Goal: Information Seeking & Learning: Learn about a topic

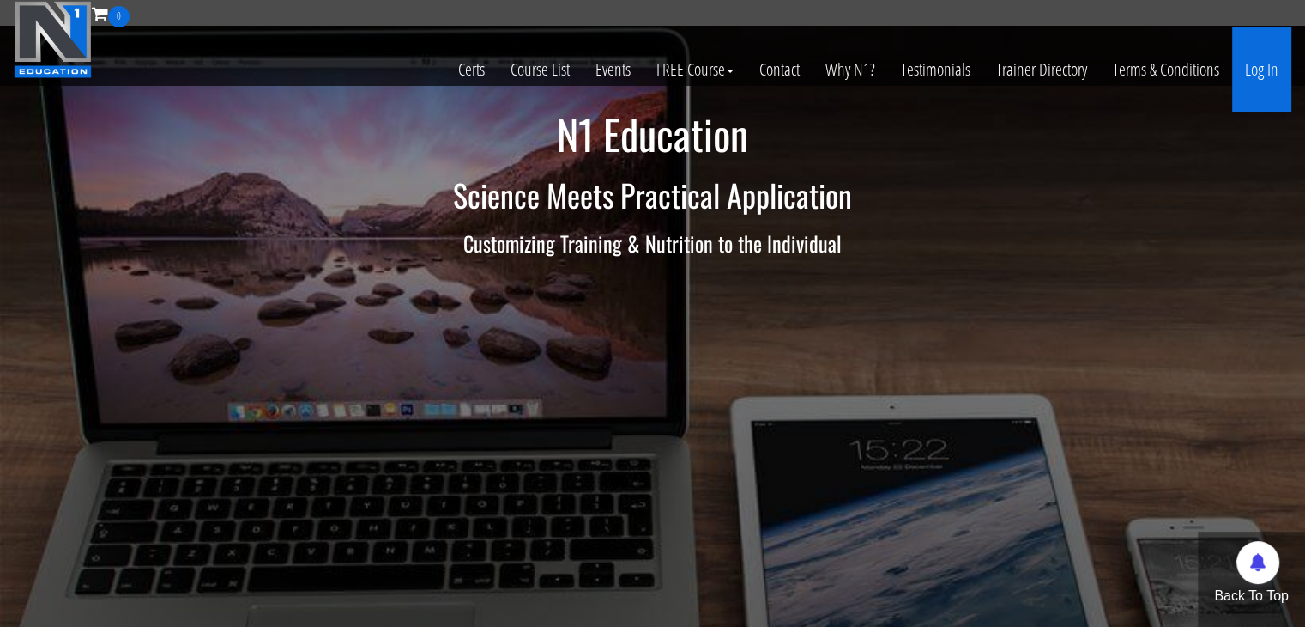
click at [1274, 60] on link "Log In" at bounding box center [1261, 69] width 59 height 84
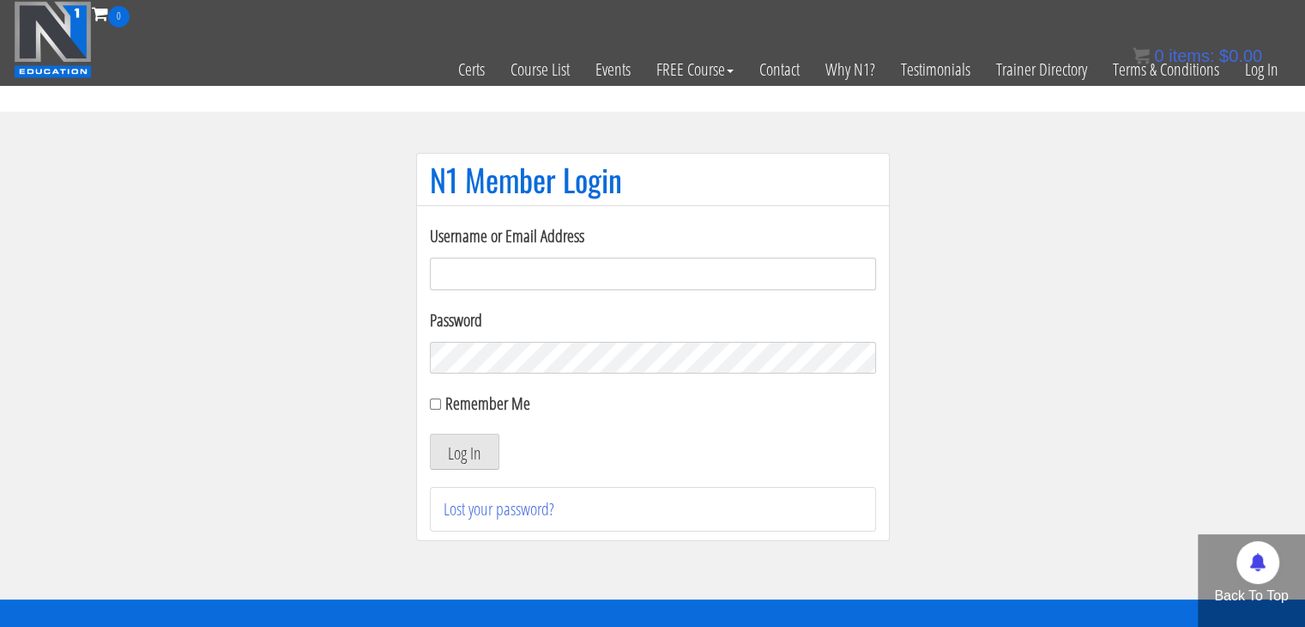
click at [619, 263] on input "Username or Email Address" at bounding box center [653, 273] width 446 height 33
type input "[EMAIL_ADDRESS][DOMAIN_NAME]"
click at [430, 433] on button "Log In" at bounding box center [465, 451] width 70 height 36
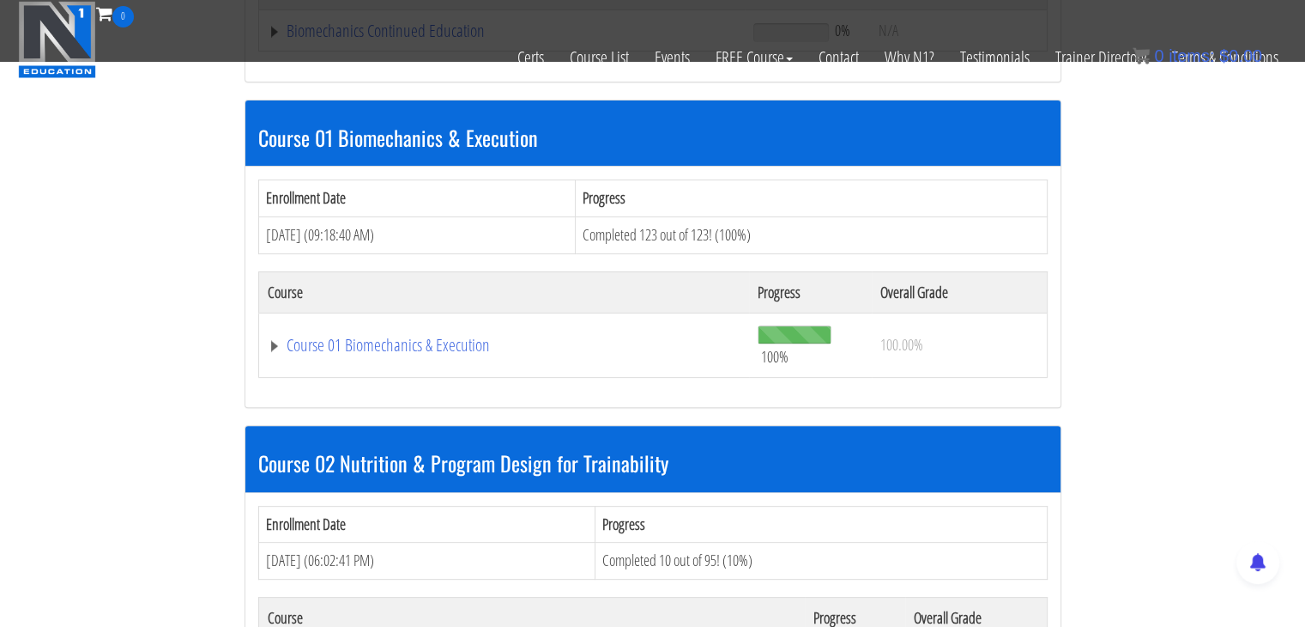
scroll to position [810, 0]
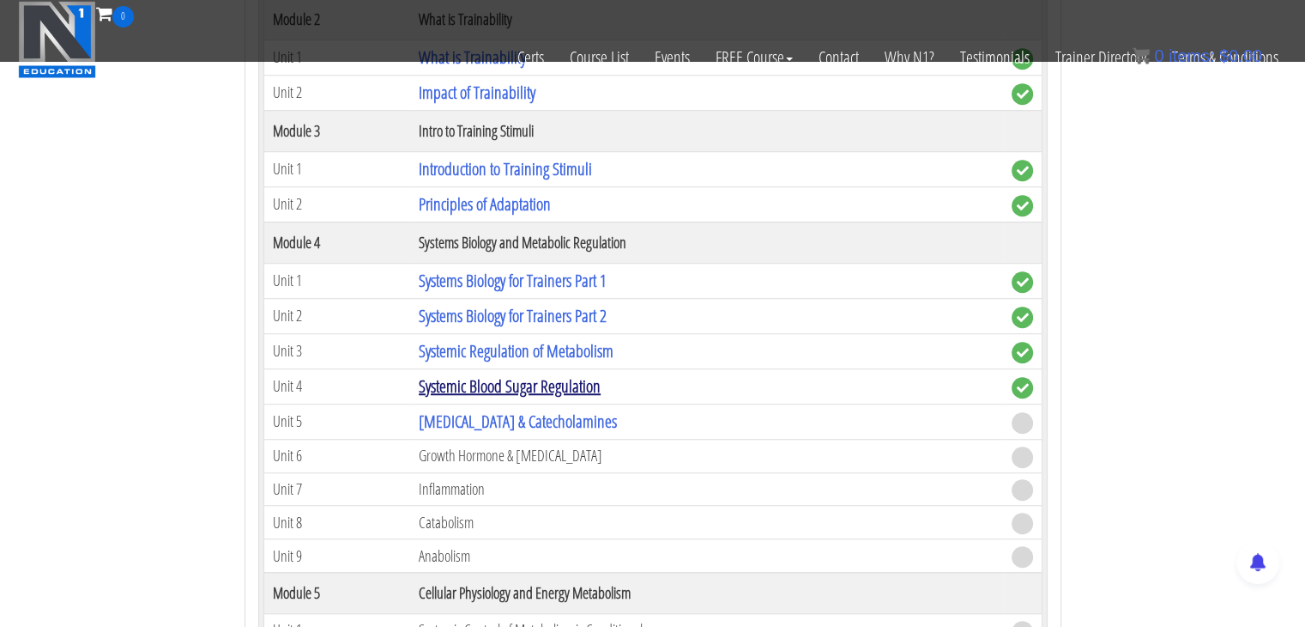
scroll to position [1277, 0]
click at [491, 409] on link "[MEDICAL_DATA] & Catecholamines" at bounding box center [518, 420] width 198 height 23
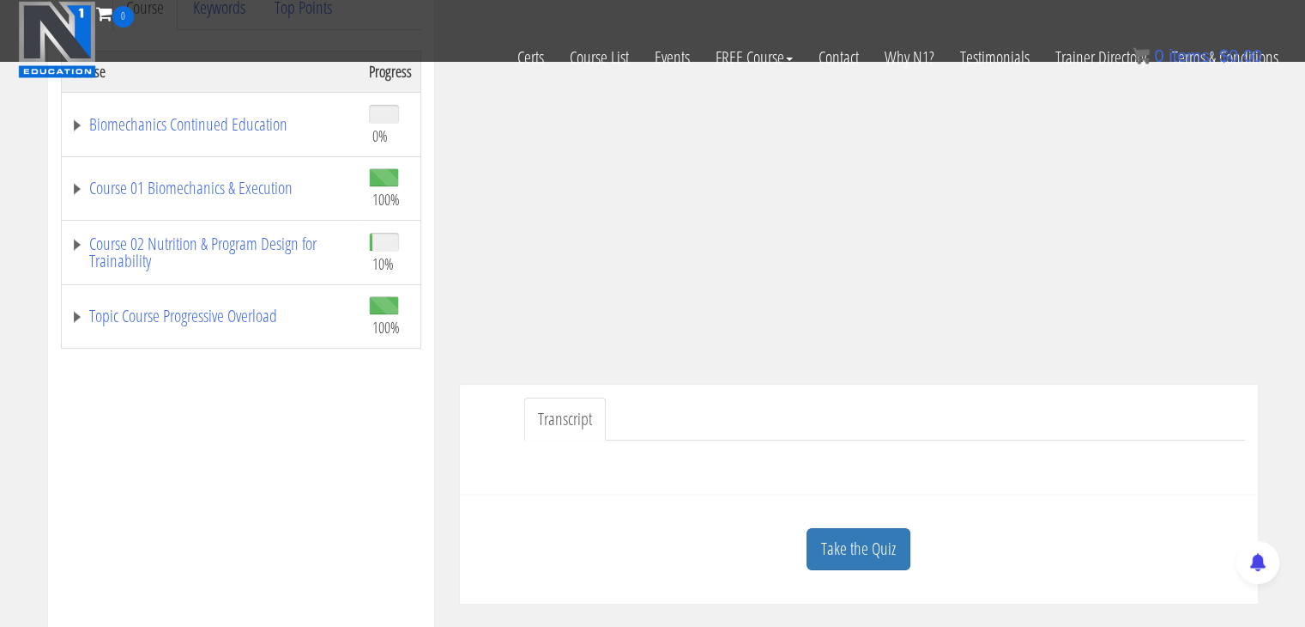
scroll to position [530, 0]
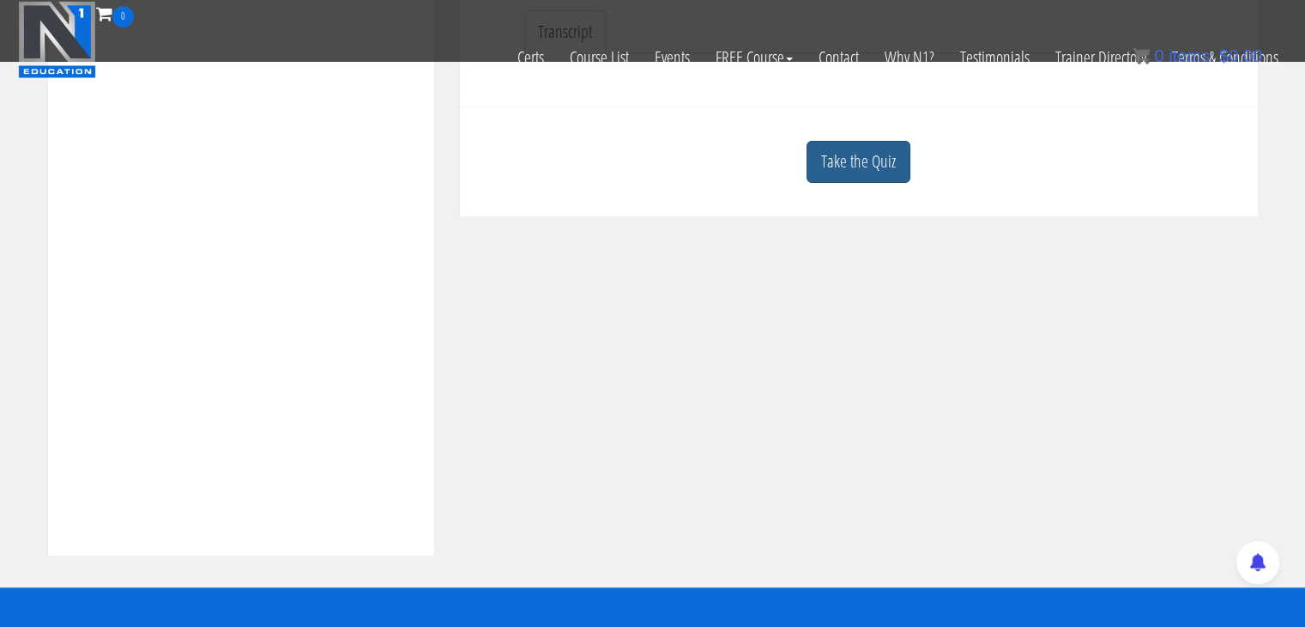
click at [893, 156] on link "Take the Quiz" at bounding box center [859, 162] width 104 height 42
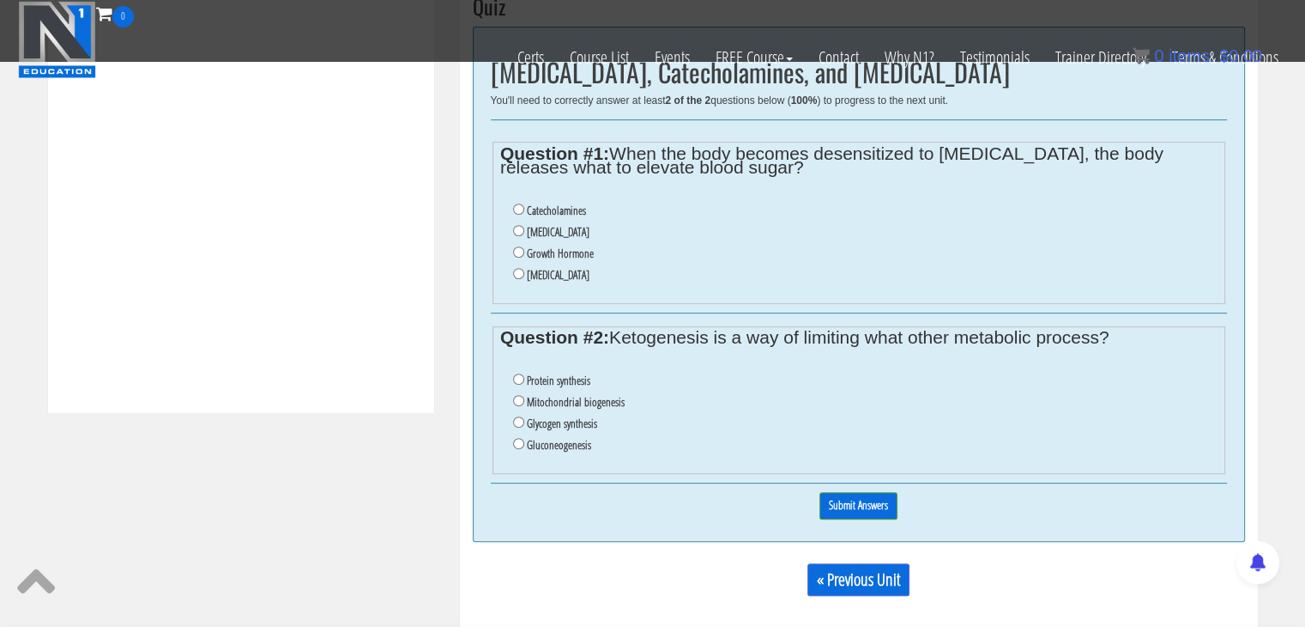
scroll to position [675, 0]
click at [555, 209] on label "Catecholamines" at bounding box center [556, 209] width 59 height 14
click at [524, 209] on input "Catecholamines" at bounding box center [518, 207] width 11 height 11
radio input "true"
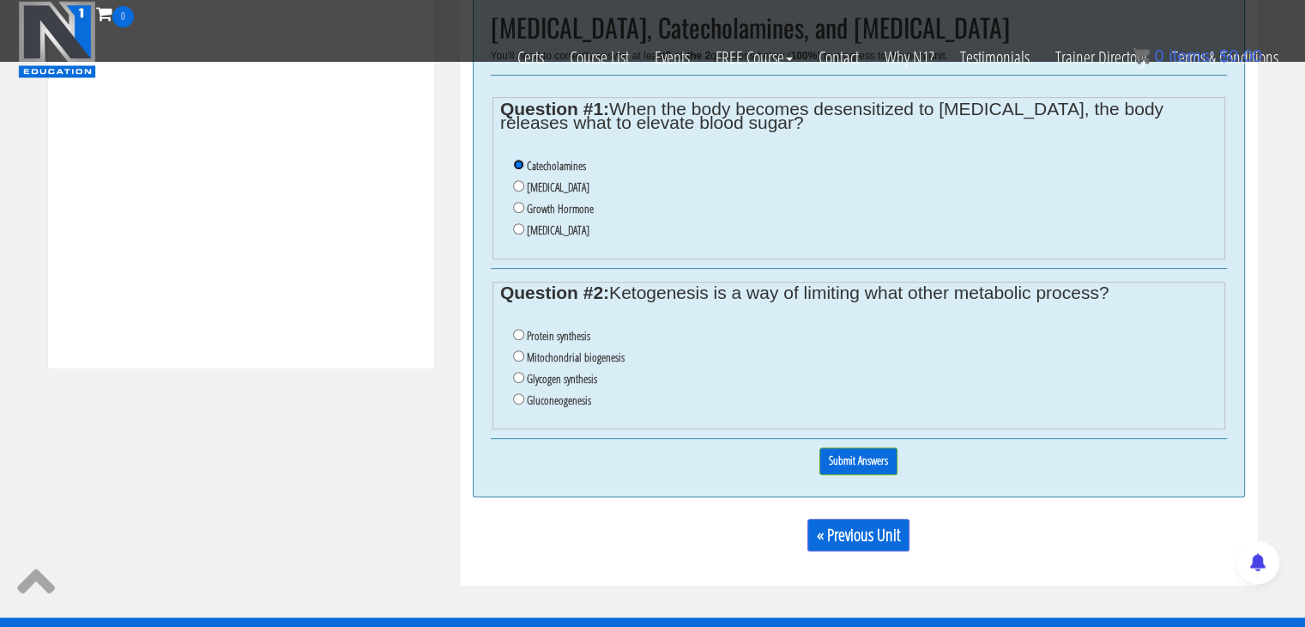
scroll to position [731, 0]
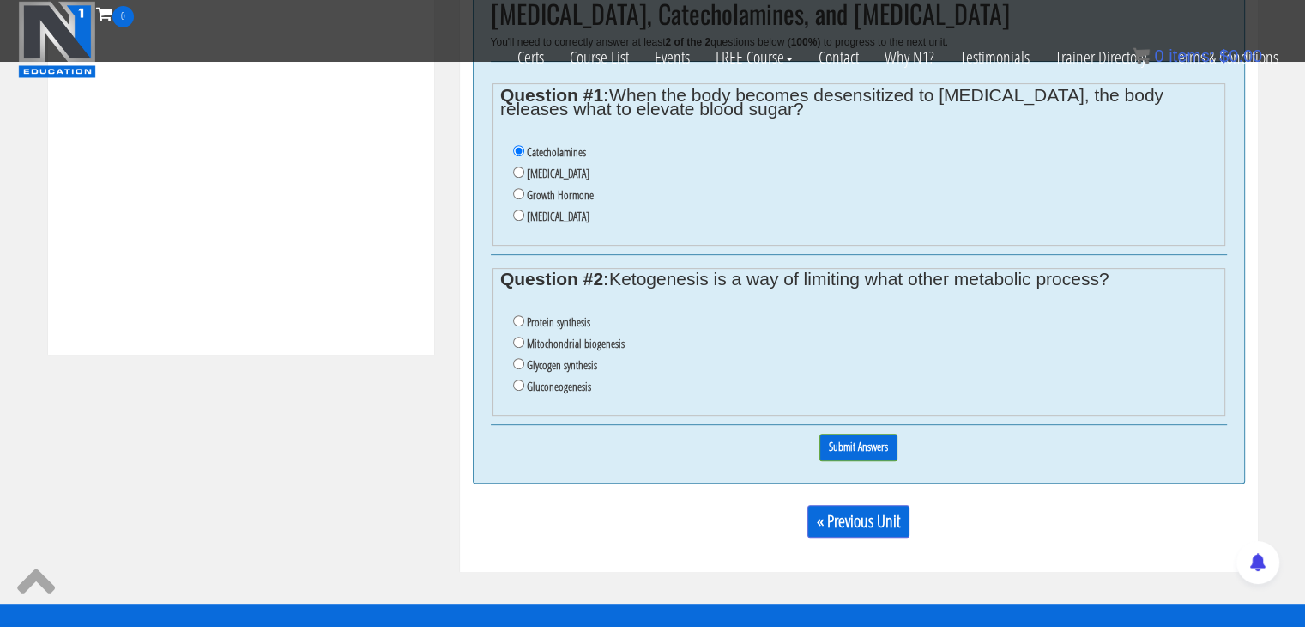
click at [573, 318] on label "Protein synthesis" at bounding box center [559, 322] width 64 height 14
click at [524, 318] on input "Protein synthesis" at bounding box center [518, 320] width 11 height 11
radio input "true"
click at [572, 392] on label "Gluconeogenesis" at bounding box center [559, 386] width 64 height 14
click at [524, 391] on input "Gluconeogenesis" at bounding box center [518, 384] width 11 height 11
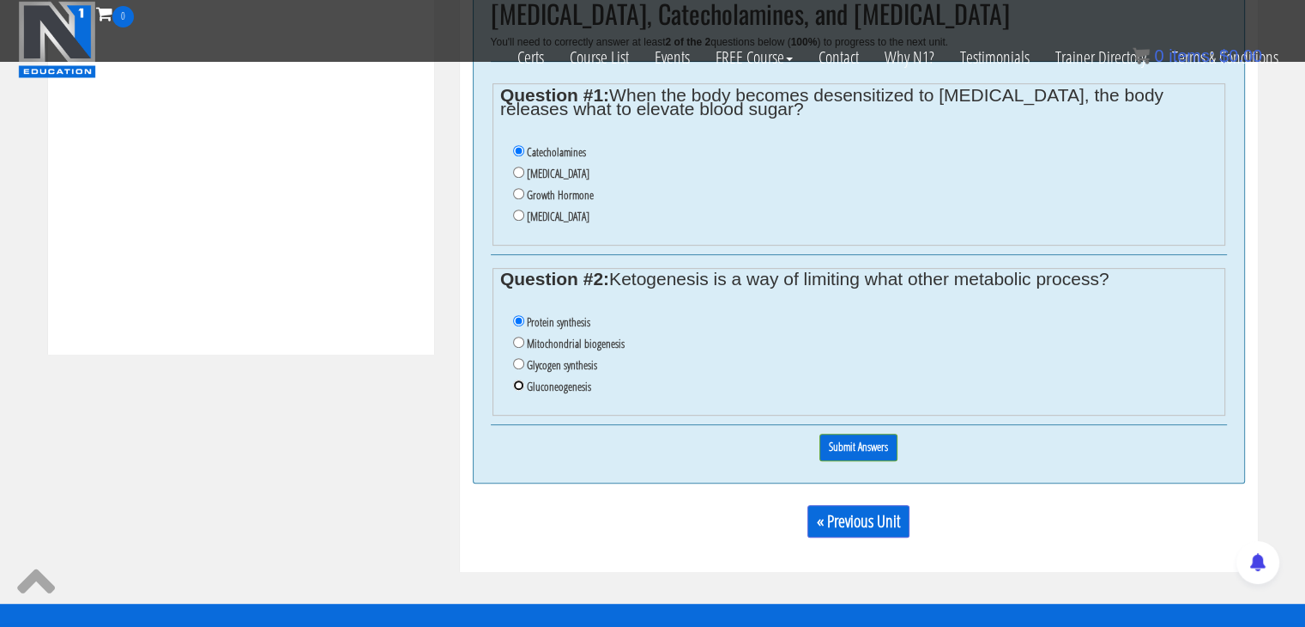
radio input "true"
click at [858, 443] on input "Submit Answers" at bounding box center [859, 446] width 78 height 27
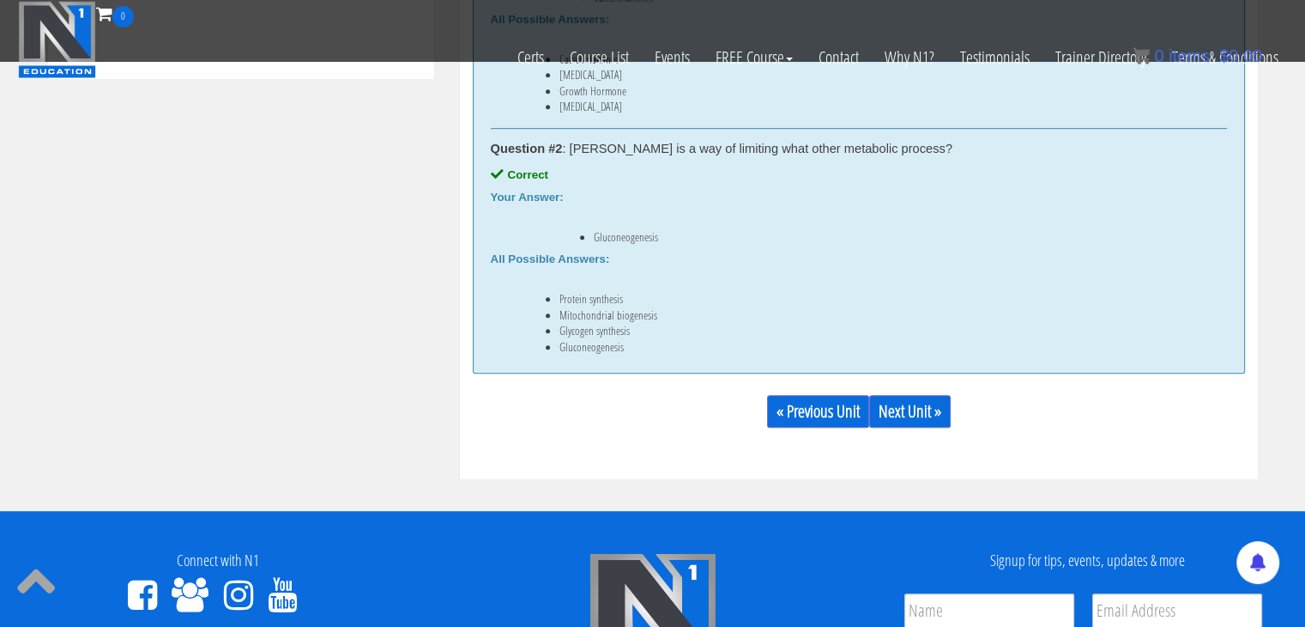
scroll to position [1020, 0]
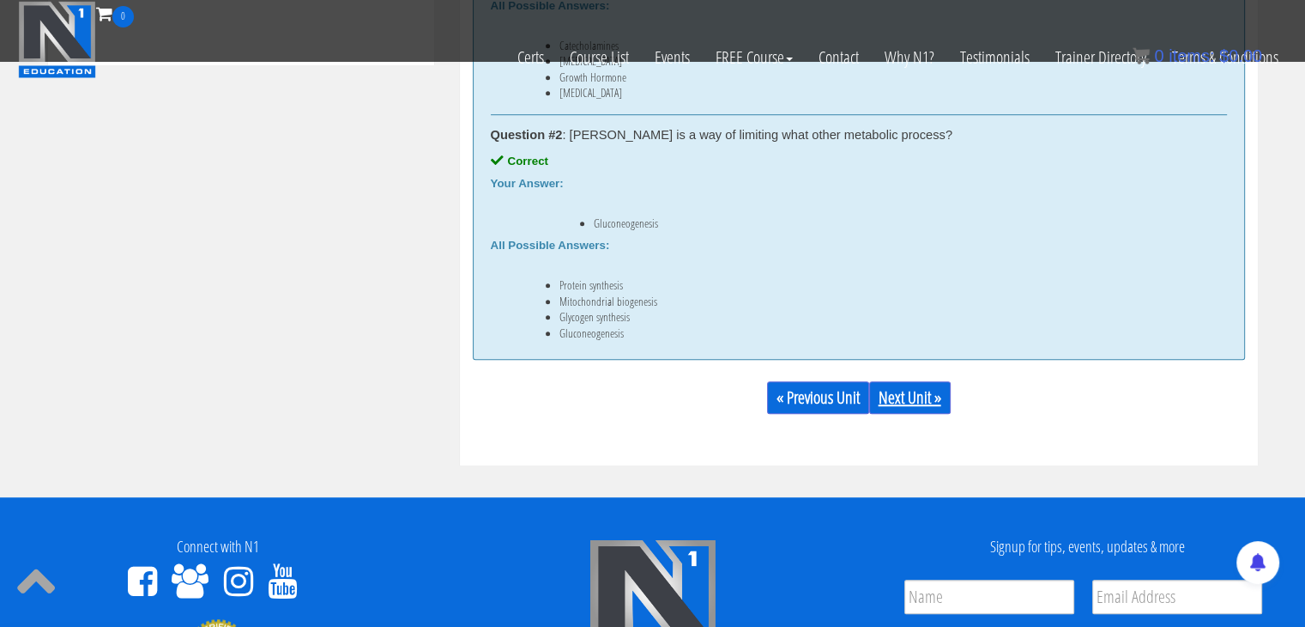
click at [903, 405] on link "Next Unit »" at bounding box center [910, 397] width 82 height 33
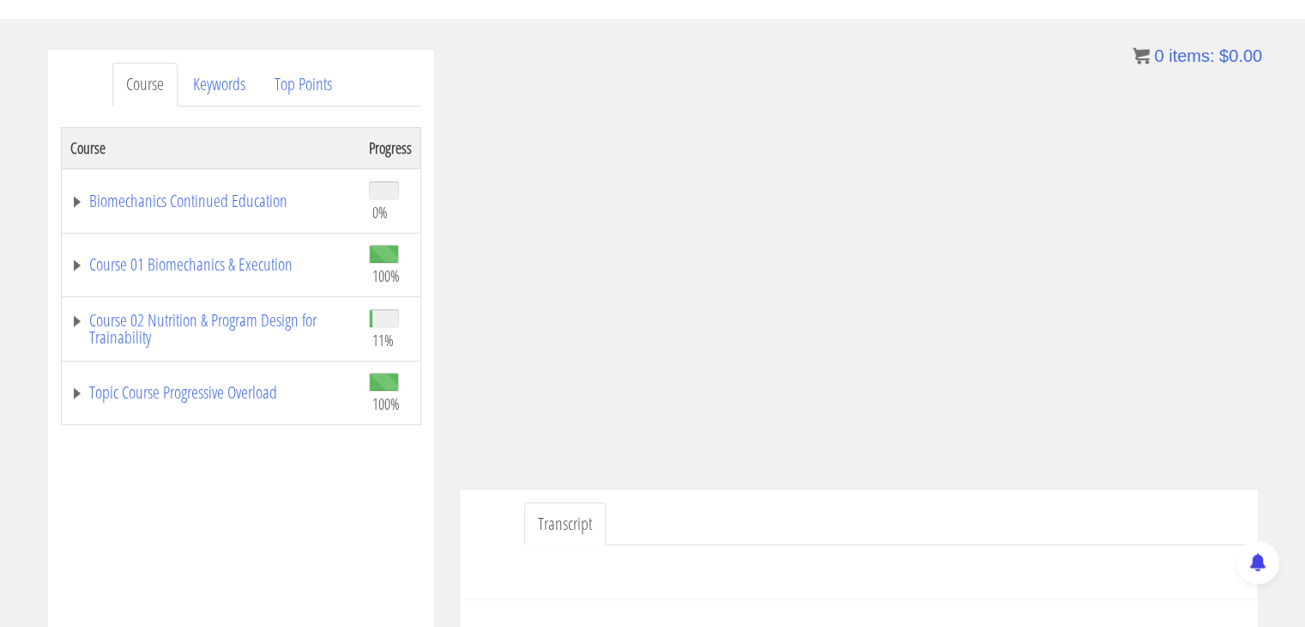
scroll to position [189, 0]
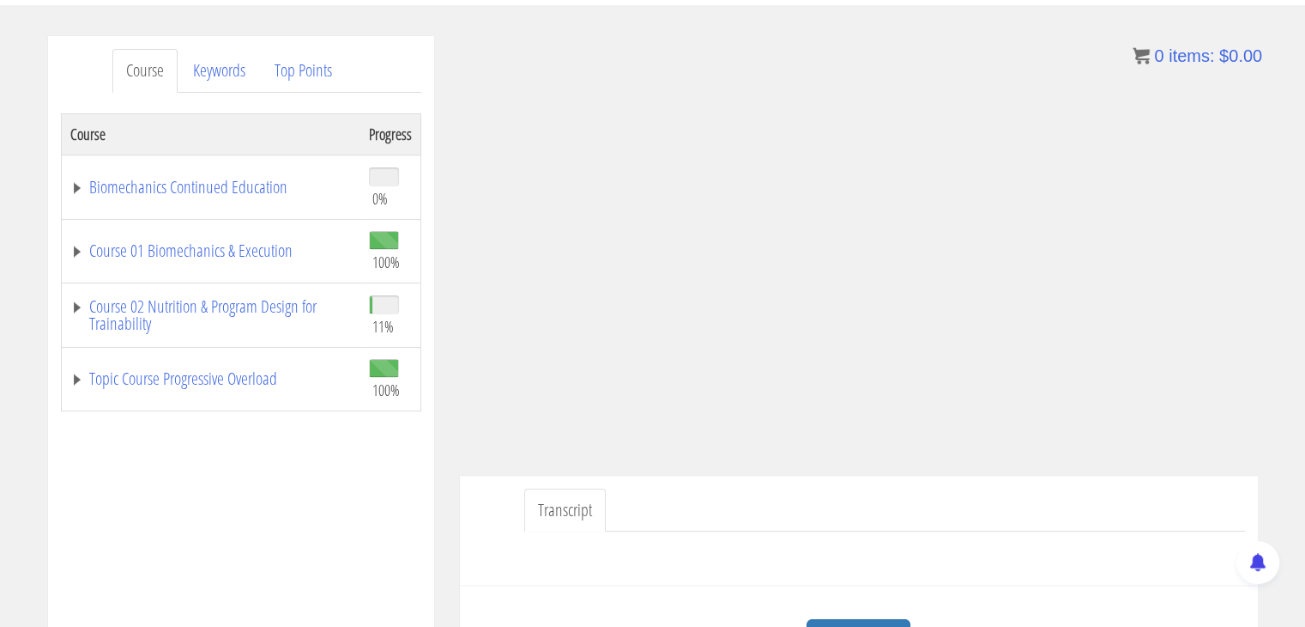
click at [973, 518] on ul "Transcript" at bounding box center [884, 510] width 721 height 44
